Goal: Check status: Check status

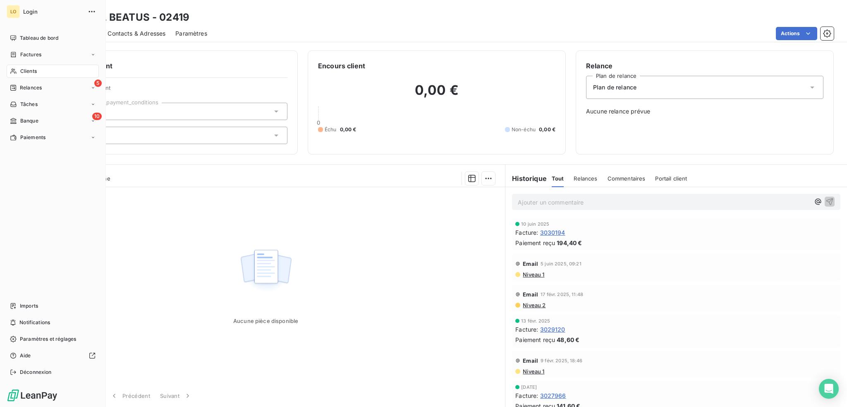
click at [31, 70] on span "Clients" at bounding box center [28, 70] width 17 height 7
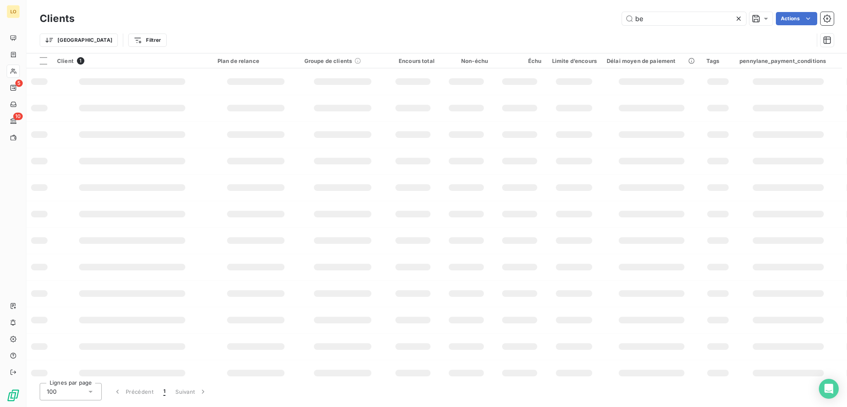
type input "b"
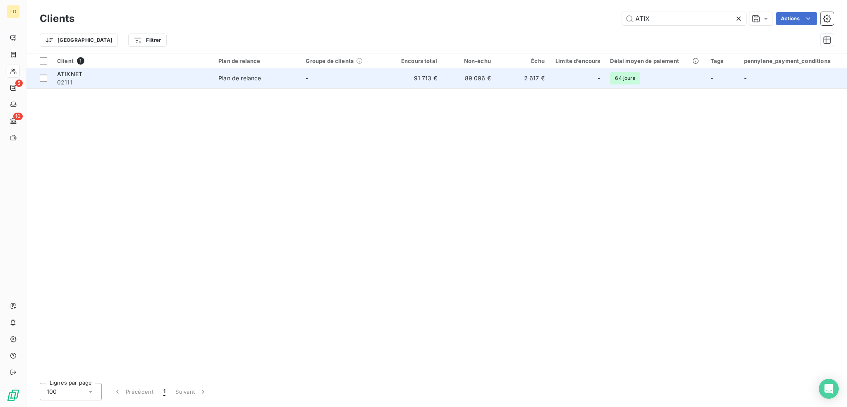
type input "ATIX"
click at [157, 80] on span "02111" at bounding box center [132, 82] width 151 height 8
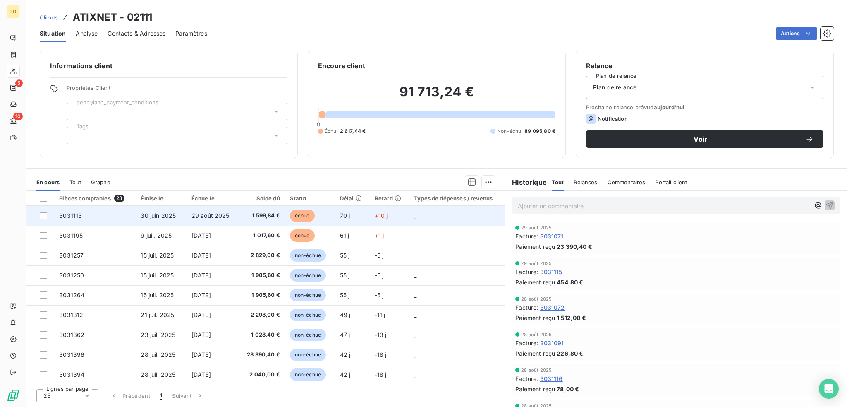
click at [304, 213] on span "échue" at bounding box center [302, 215] width 25 height 12
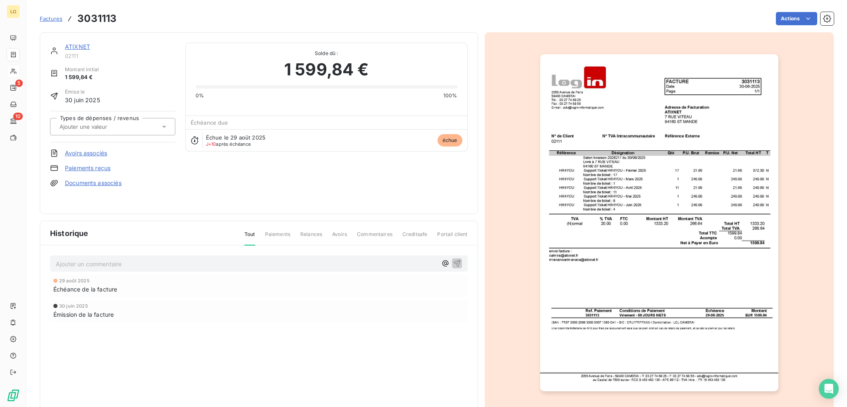
click at [84, 45] on link "ATIXNET" at bounding box center [77, 46] width 25 height 7
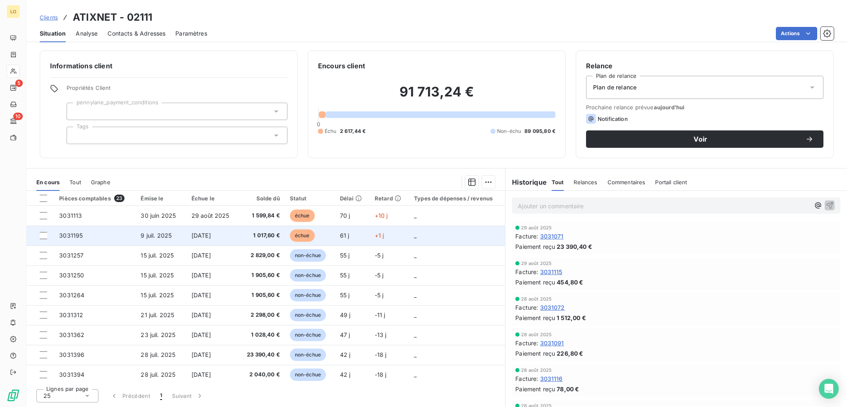
click at [295, 233] on span "échue" at bounding box center [302, 235] width 25 height 12
